Goal: Navigation & Orientation: Find specific page/section

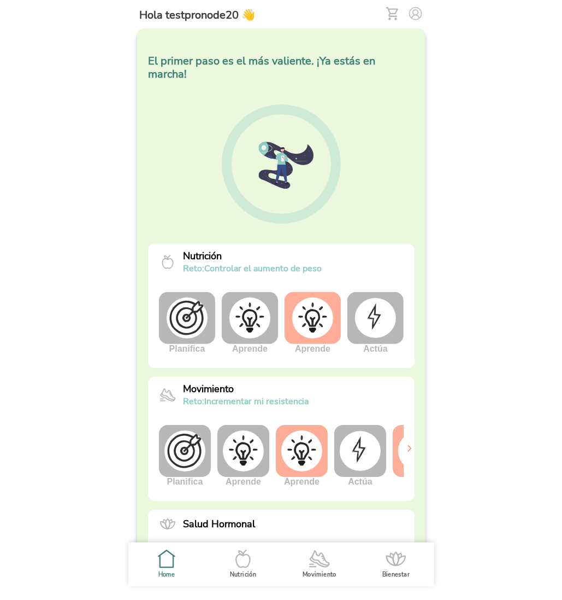
click at [362, 435] on img at bounding box center [360, 450] width 41 height 39
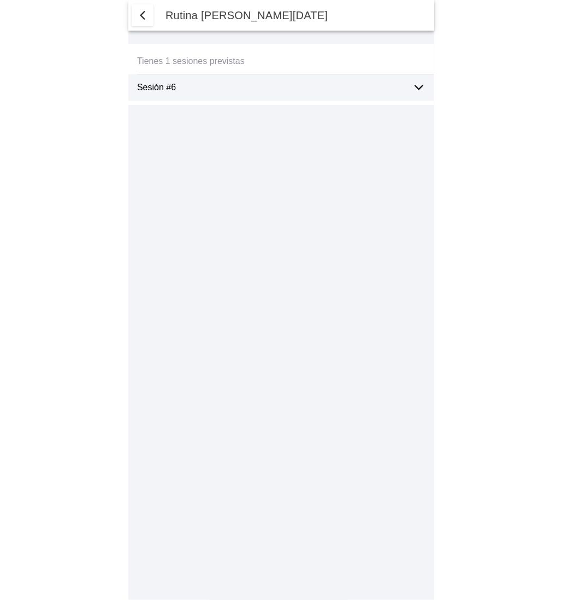
click at [418, 86] on icon at bounding box center [419, 87] width 13 height 13
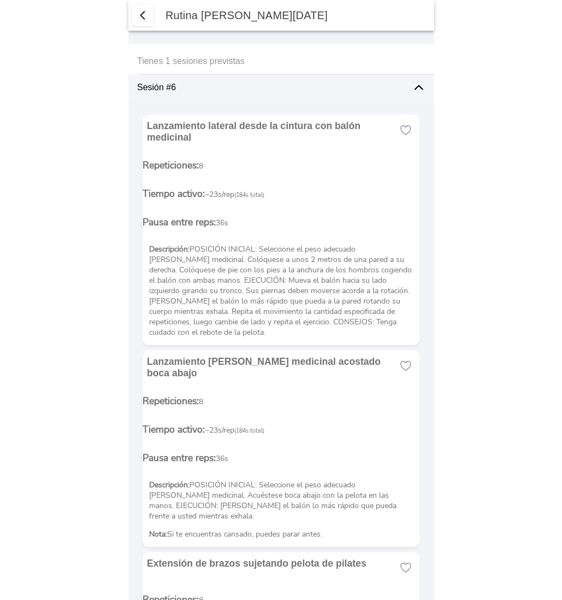
click at [144, 9] on span "button" at bounding box center [142, 15] width 13 height 13
